Goal: Task Accomplishment & Management: Manage account settings

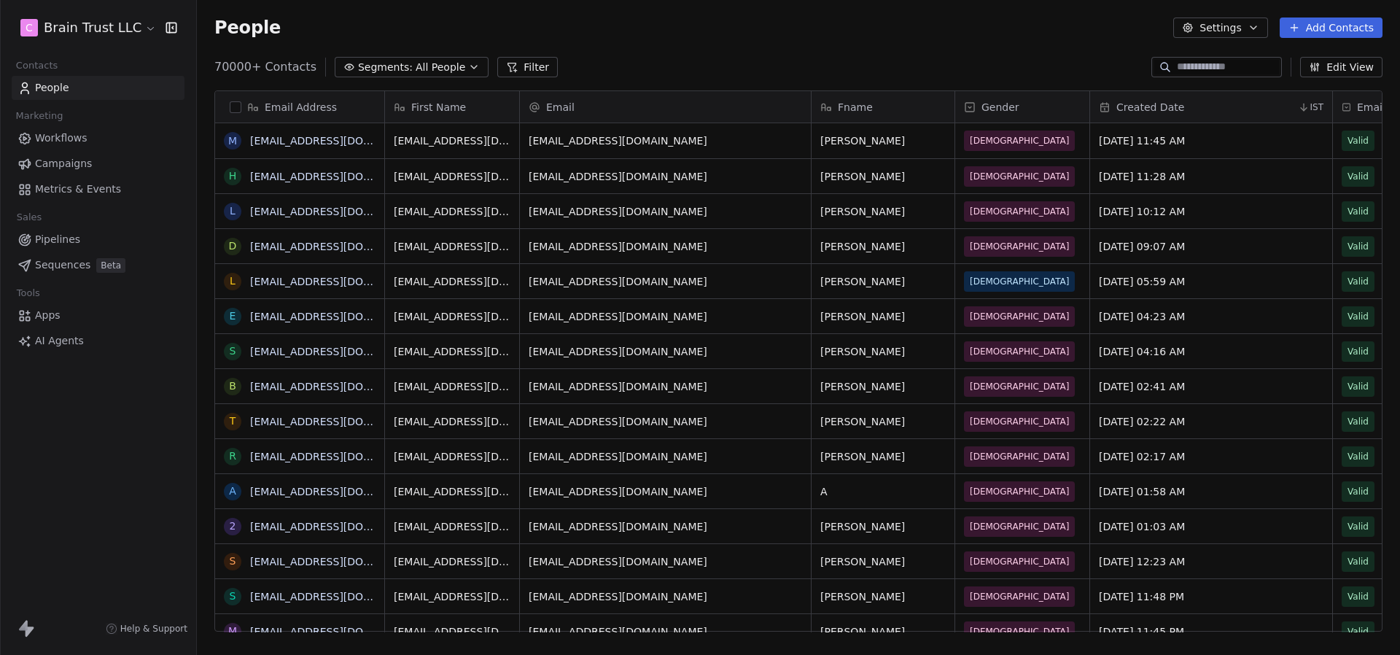
scroll to position [576, 1203]
click at [128, 33] on html "C Brain Trust LLC Contacts People Marketing Workflows Campaigns Metrics & Event…" at bounding box center [700, 327] width 1400 height 655
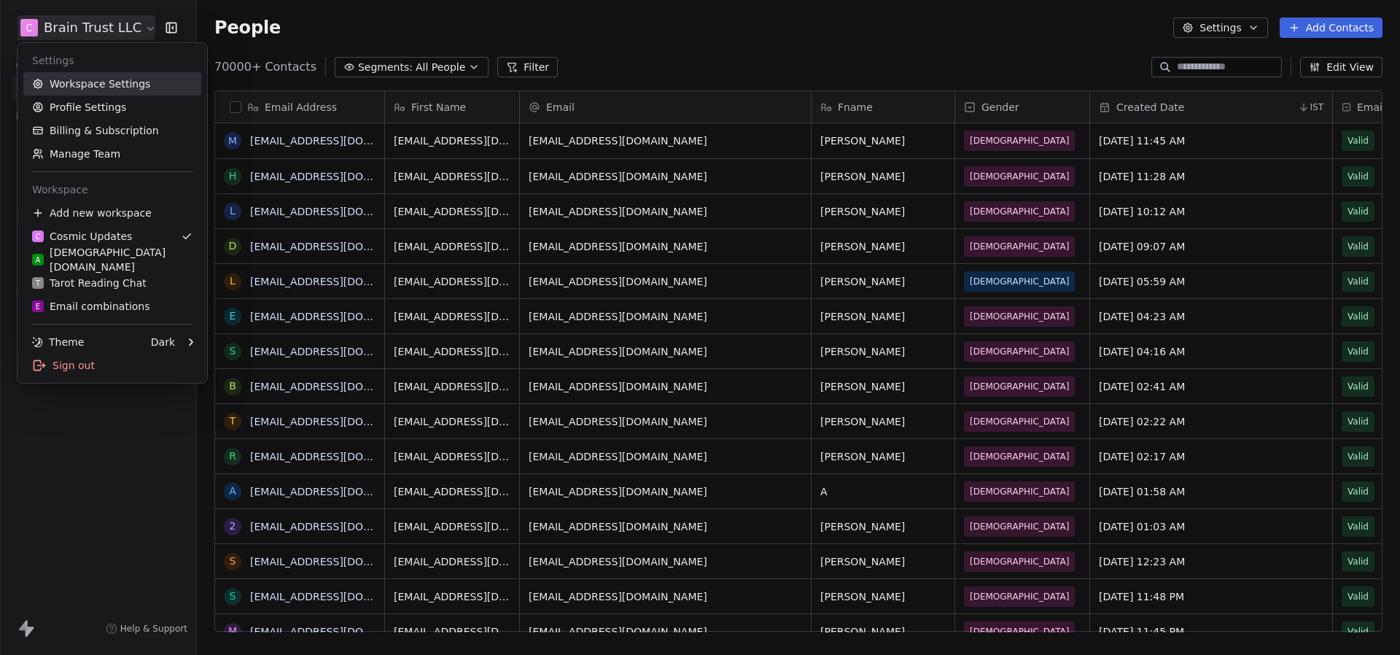
click at [129, 76] on link "Workspace Settings" at bounding box center [112, 83] width 178 height 23
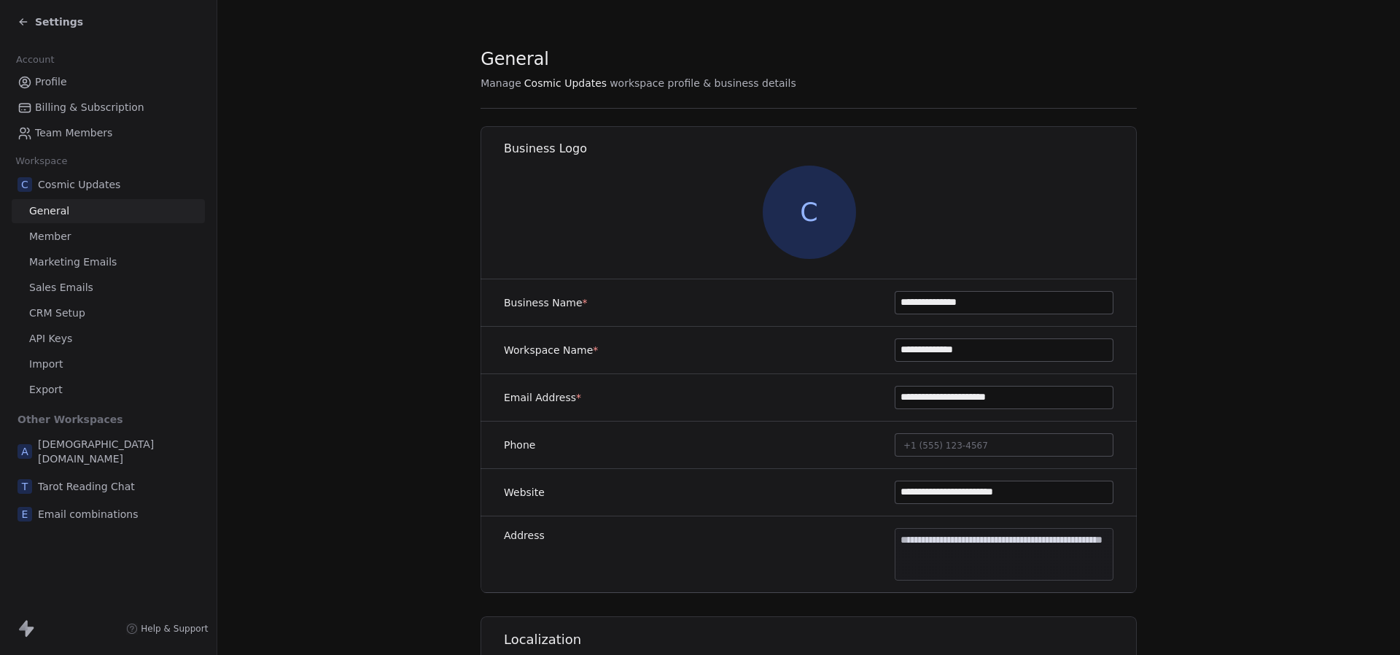
click at [121, 274] on div "C Cosmic Updates General Member Marketing Emails Sales Emails CRM Setup API Key…" at bounding box center [108, 286] width 193 height 230
click at [125, 269] on link "Marketing Emails" at bounding box center [108, 262] width 193 height 24
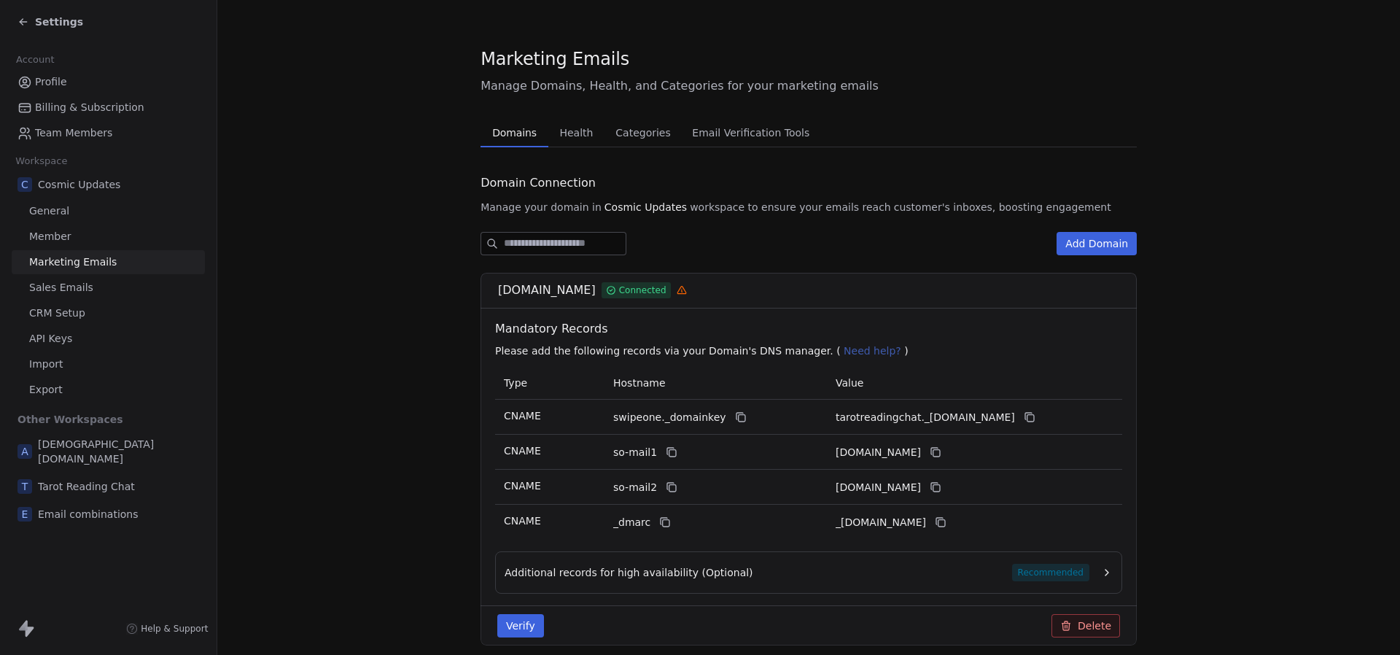
click at [576, 120] on button "Health Health" at bounding box center [576, 132] width 56 height 29
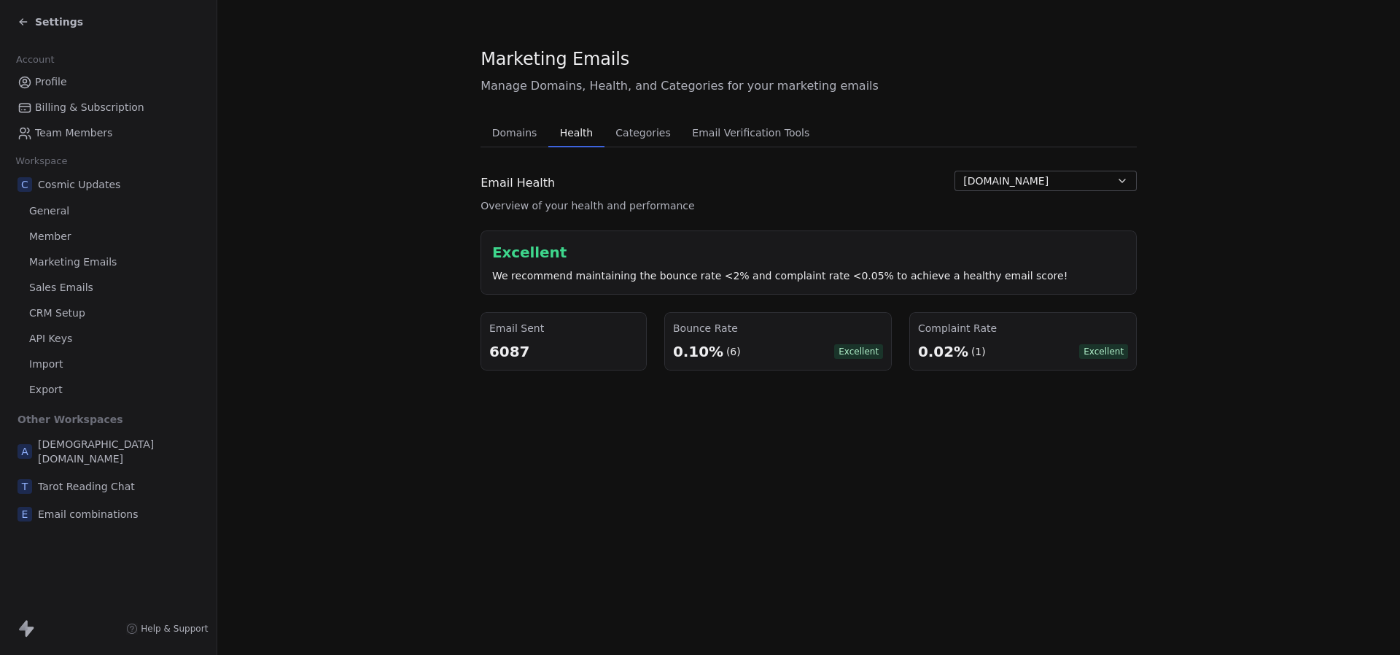
click at [986, 179] on span "[DOMAIN_NAME]" at bounding box center [1005, 181] width 85 height 15
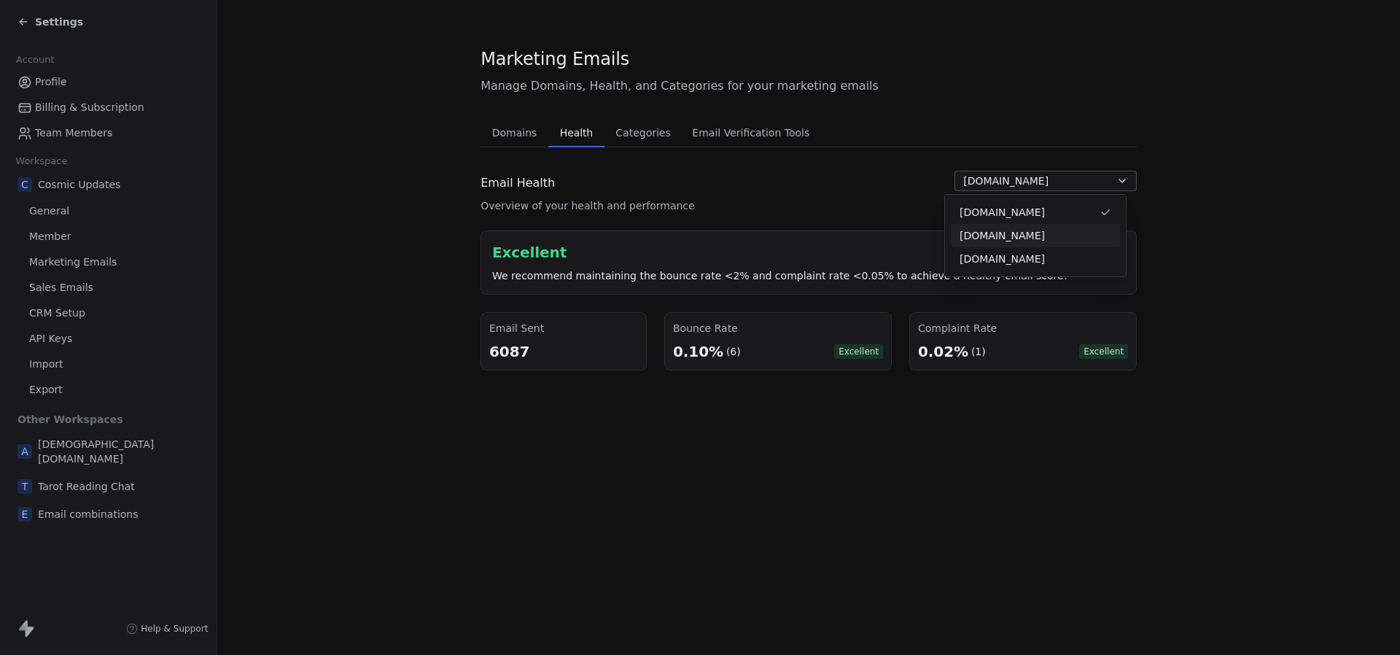
click at [1013, 244] on div "[DOMAIN_NAME]" at bounding box center [1035, 235] width 169 height 23
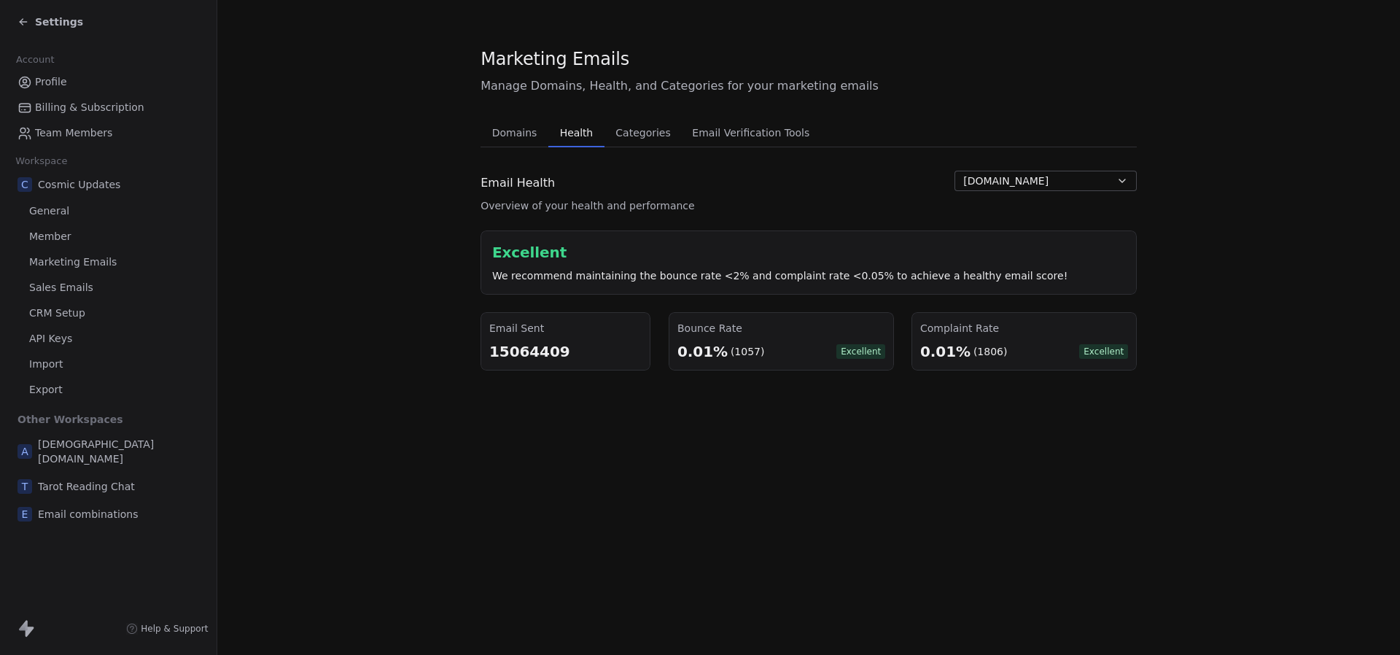
click at [975, 355] on div "(1806)" at bounding box center [990, 351] width 34 height 15
click at [1019, 343] on div "0.01% (1806) Excellent" at bounding box center [1024, 351] width 208 height 20
click at [662, 440] on div "Marketing Emails Manage Domains, Health, and Categories for your marketing emai…" at bounding box center [808, 327] width 1183 height 655
drag, startPoint x: 497, startPoint y: 353, endPoint x: 521, endPoint y: 353, distance: 23.3
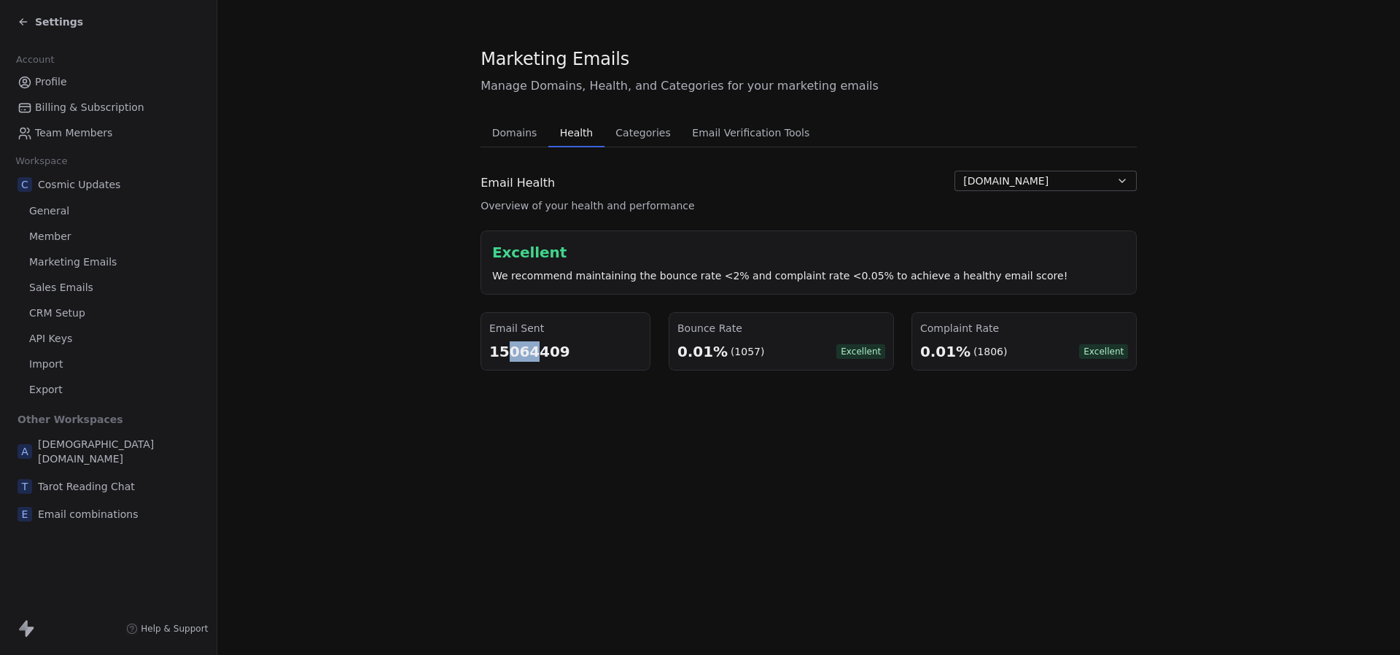
click at [521, 353] on div "15064409" at bounding box center [565, 351] width 152 height 20
click at [529, 349] on div "15064409" at bounding box center [565, 351] width 152 height 20
copy div "15064409"
click at [524, 347] on div "15064409" at bounding box center [565, 351] width 152 height 20
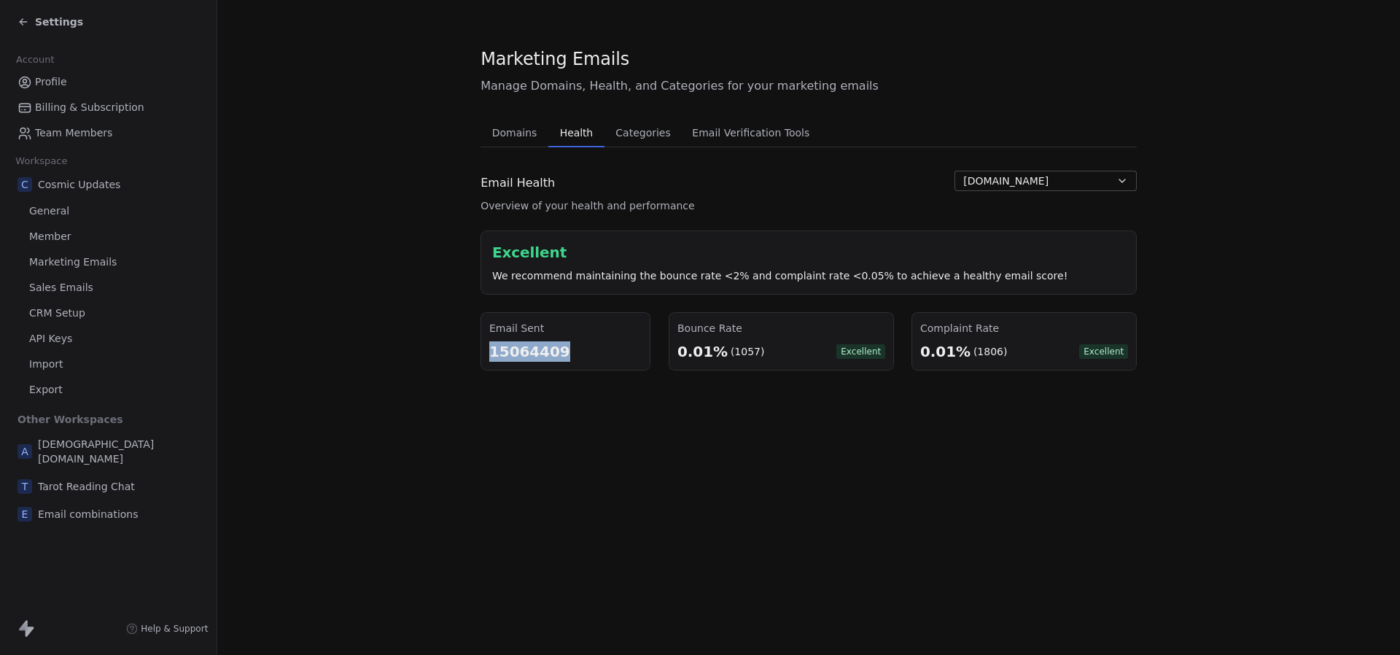
click at [524, 347] on div "15064409" at bounding box center [565, 351] width 152 height 20
click at [973, 353] on div "(1806)" at bounding box center [990, 351] width 34 height 15
click at [1022, 381] on section "Marketing Emails Manage Domains, Health, and Categories for your marketing emai…" at bounding box center [808, 208] width 1183 height 417
click at [529, 357] on div "15064409" at bounding box center [565, 351] width 152 height 20
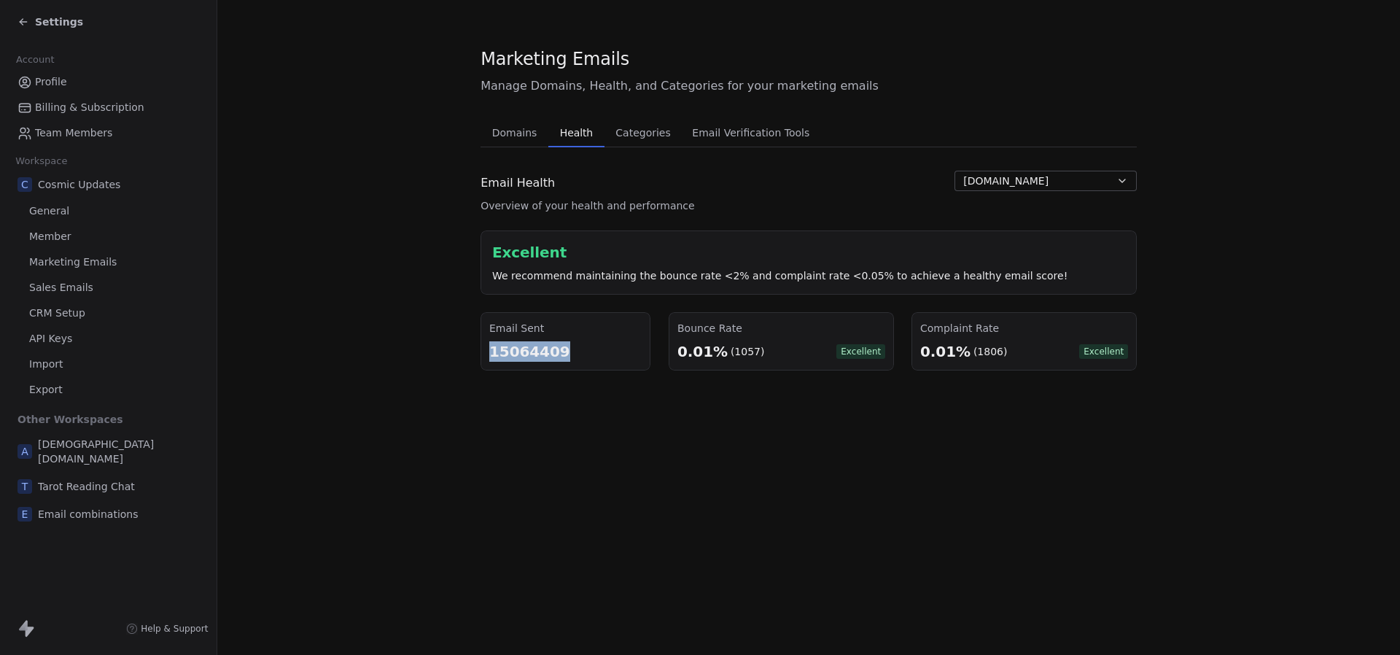
click at [529, 357] on div "15064409" at bounding box center [565, 351] width 152 height 20
click at [653, 379] on section "Marketing Emails Manage Domains, Health, and Categories for your marketing emai…" at bounding box center [808, 208] width 1183 height 417
click at [542, 357] on div "15064409" at bounding box center [565, 351] width 152 height 20
click at [679, 372] on section "Marketing Emails Manage Domains, Health, and Categories for your marketing emai…" at bounding box center [808, 208] width 1183 height 417
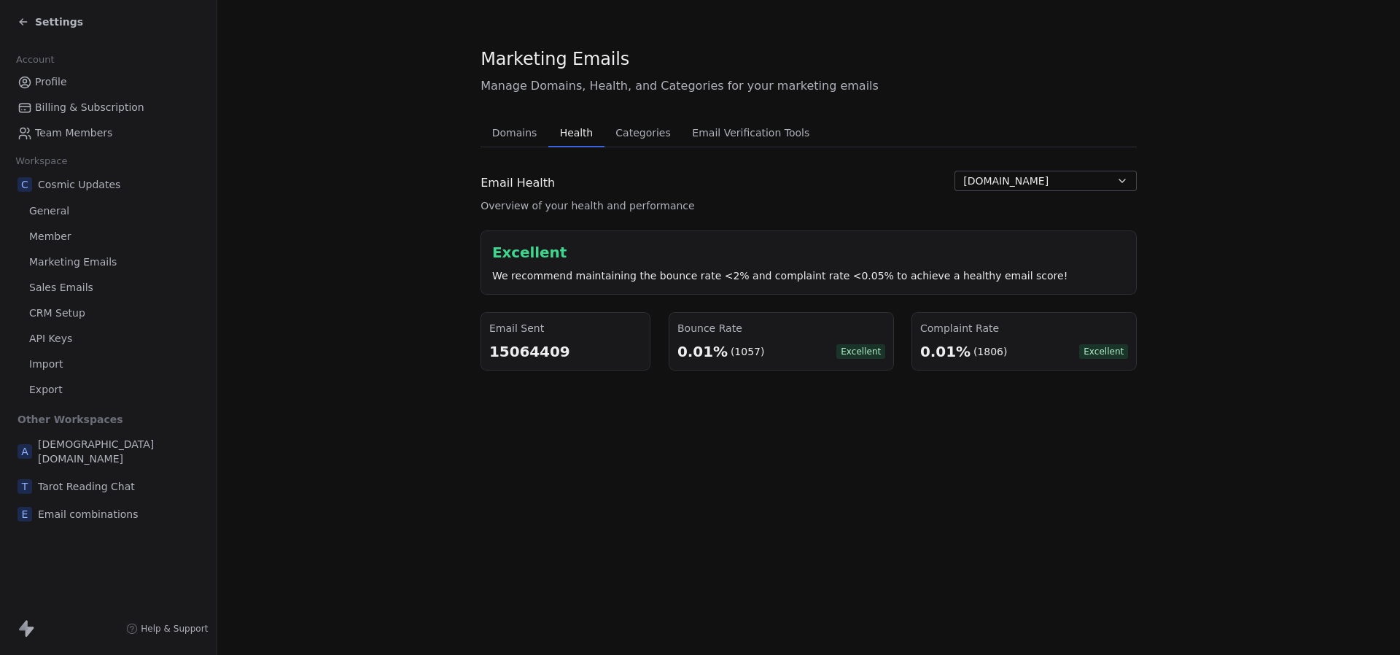
click at [981, 355] on div "(1806)" at bounding box center [990, 351] width 34 height 15
click at [979, 353] on div "(1806)" at bounding box center [990, 351] width 34 height 15
click at [49, 25] on span "Settings" at bounding box center [59, 22] width 48 height 15
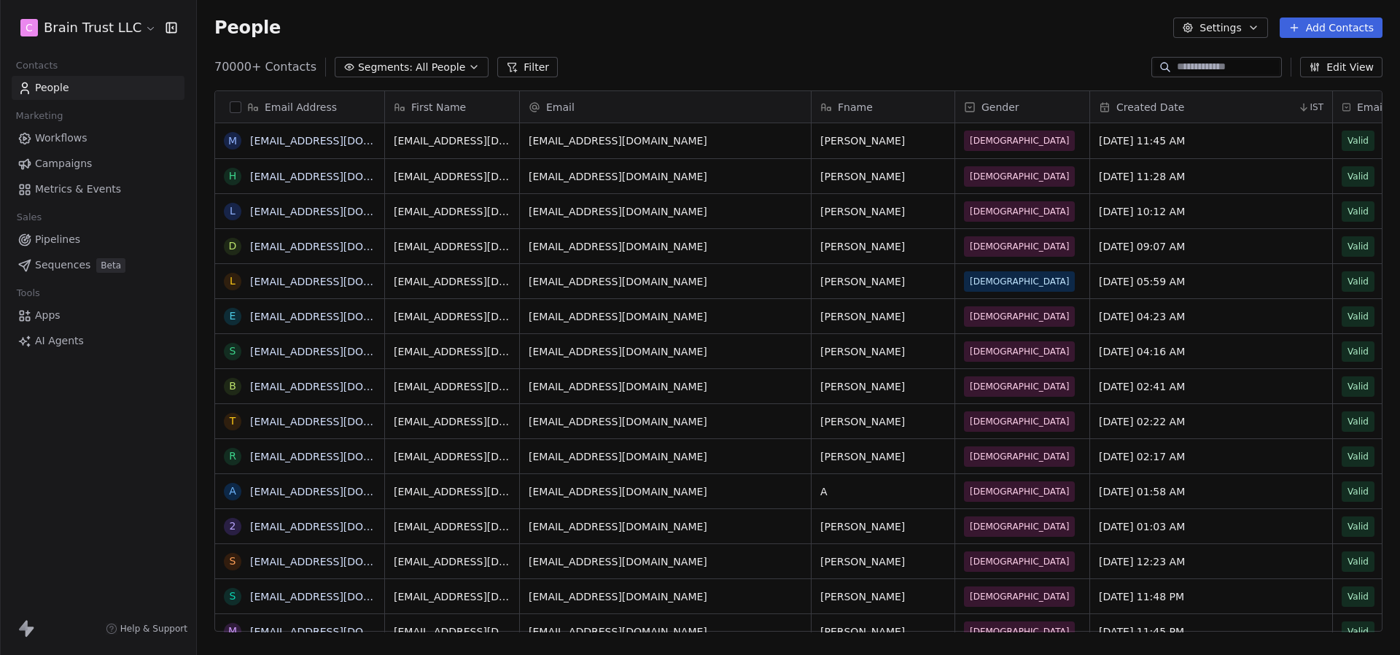
scroll to position [576, 1203]
click at [81, 168] on span "Campaigns" at bounding box center [63, 163] width 57 height 15
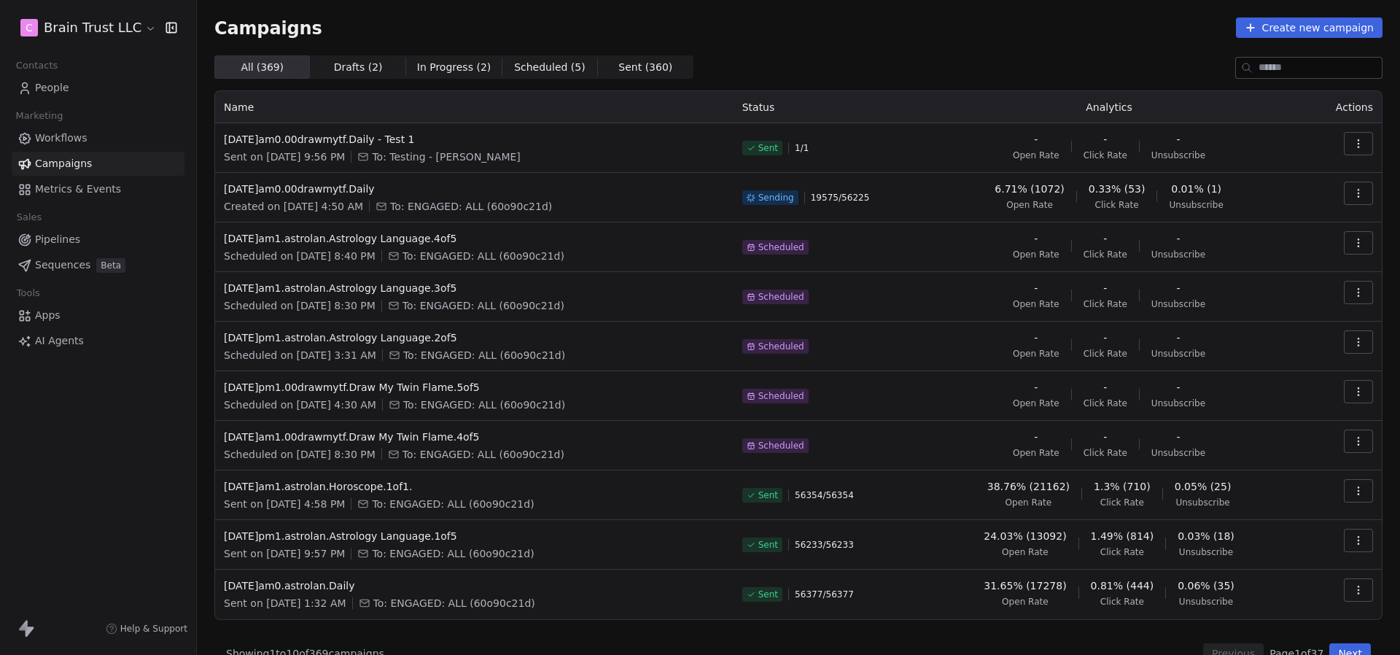
click at [618, 63] on span "Sent ( 360 )" at bounding box center [645, 67] width 54 height 15
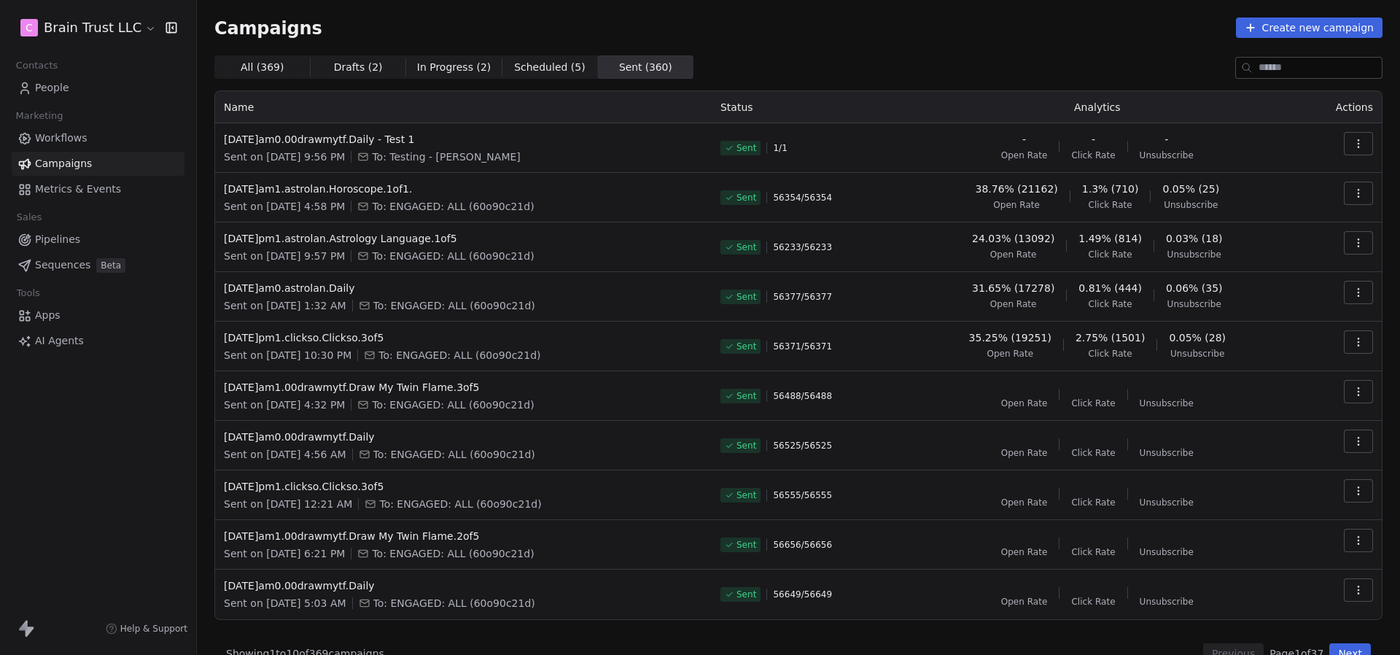
scroll to position [26, 0]
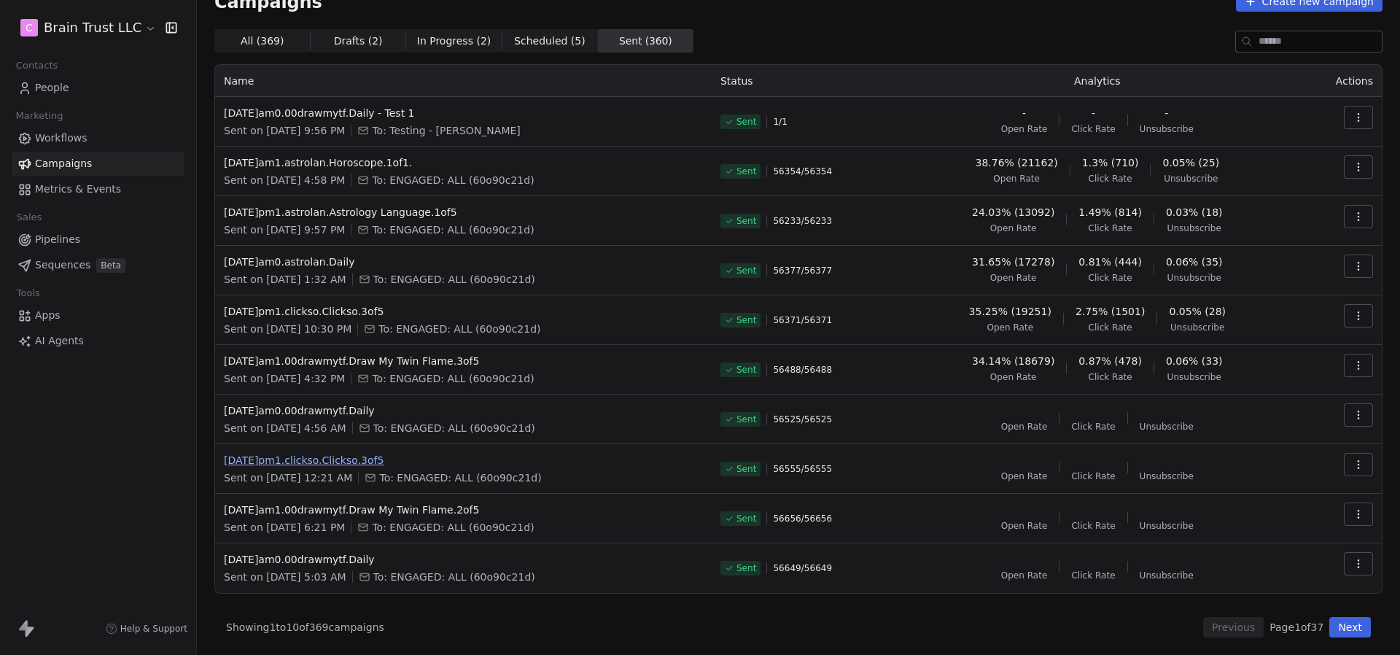
click at [349, 454] on span "[DATE]pm1.clickso.Clickso.3of5" at bounding box center [463, 460] width 479 height 15
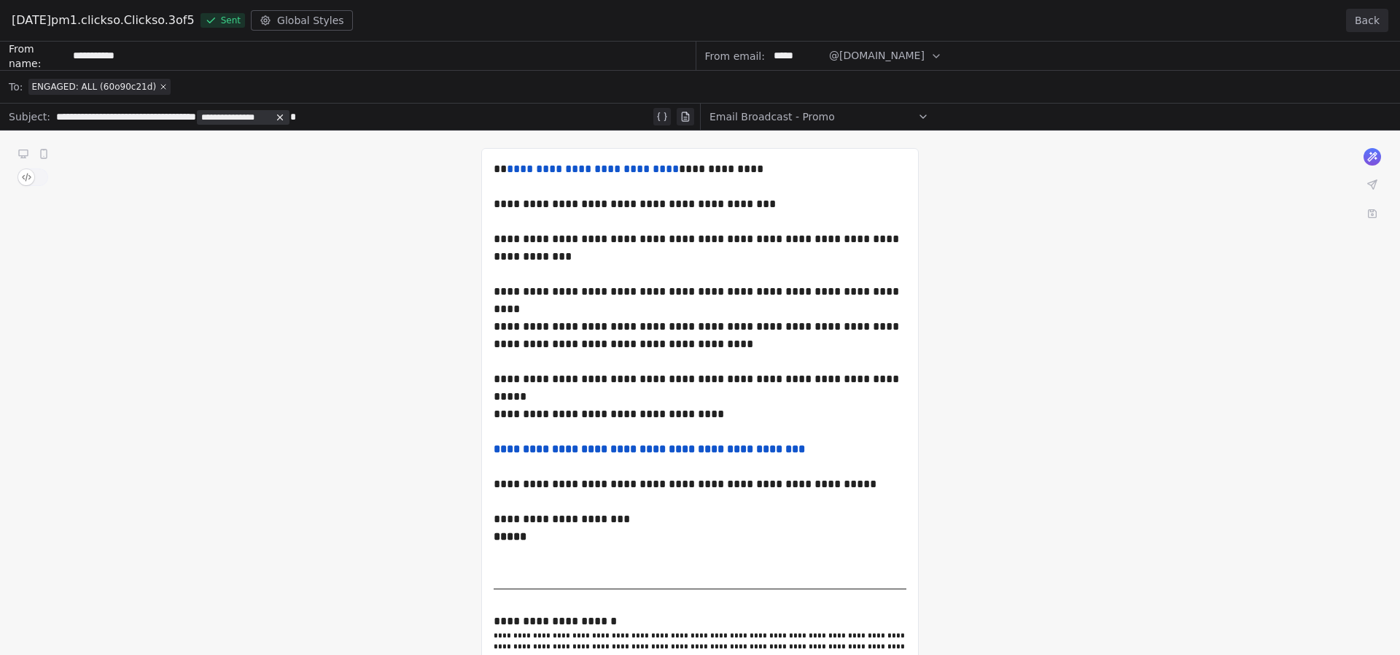
click at [727, 446] on div "**********" at bounding box center [700, 400] width 1400 height 717
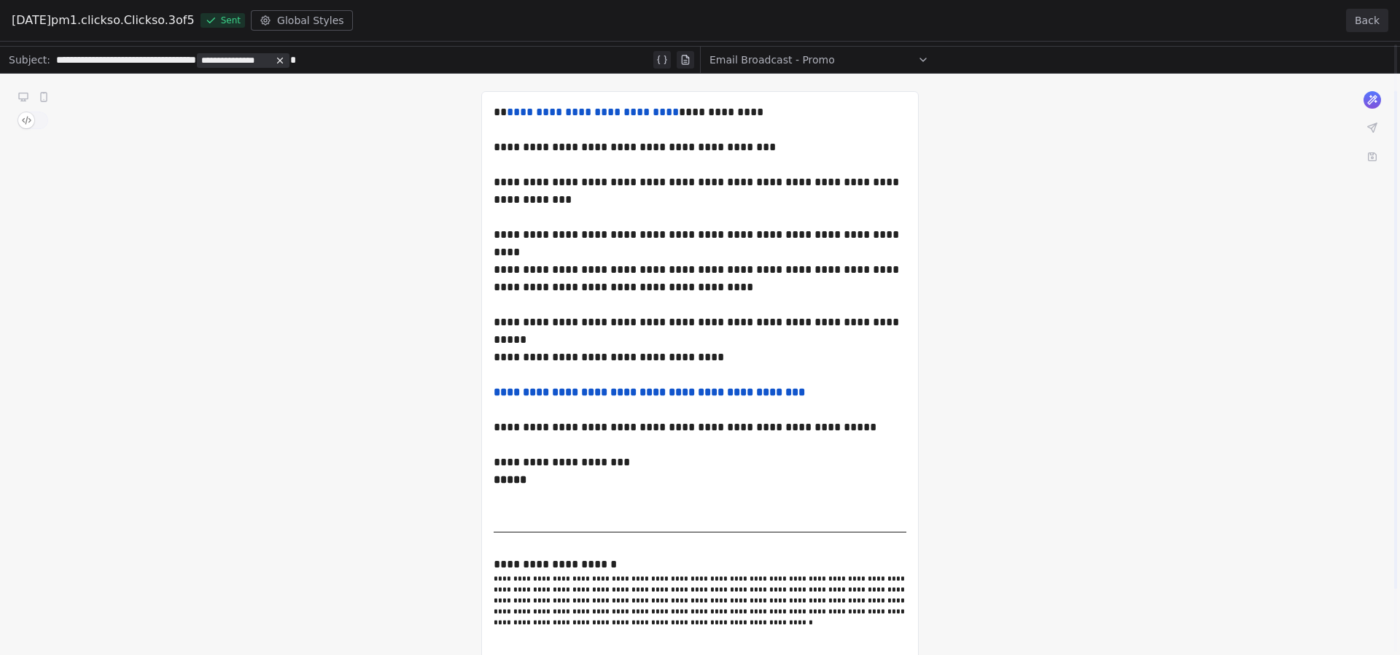
scroll to position [0, 0]
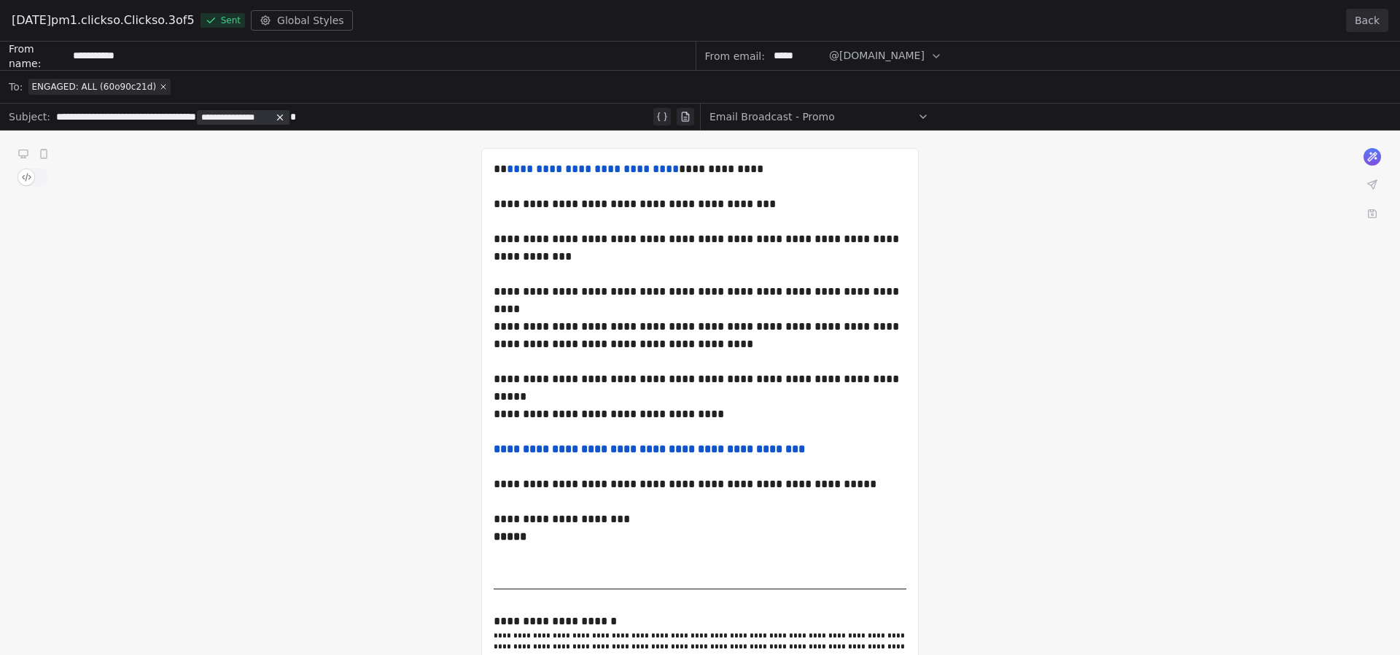
click at [1377, 23] on button "Back" at bounding box center [1367, 20] width 42 height 23
